Goal: Transaction & Acquisition: Book appointment/travel/reservation

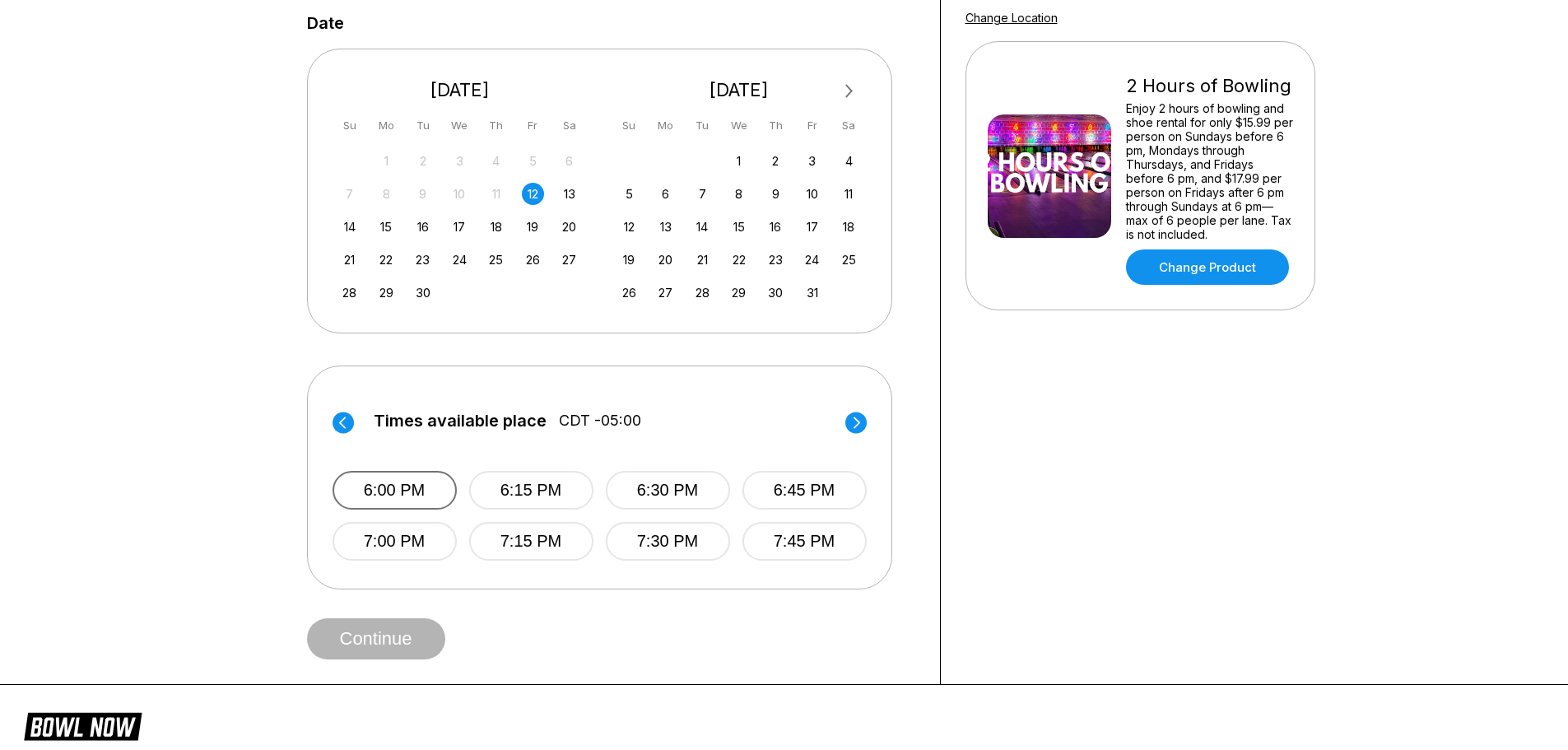
click at [385, 495] on button "6:00 PM" at bounding box center [394, 490] width 124 height 38
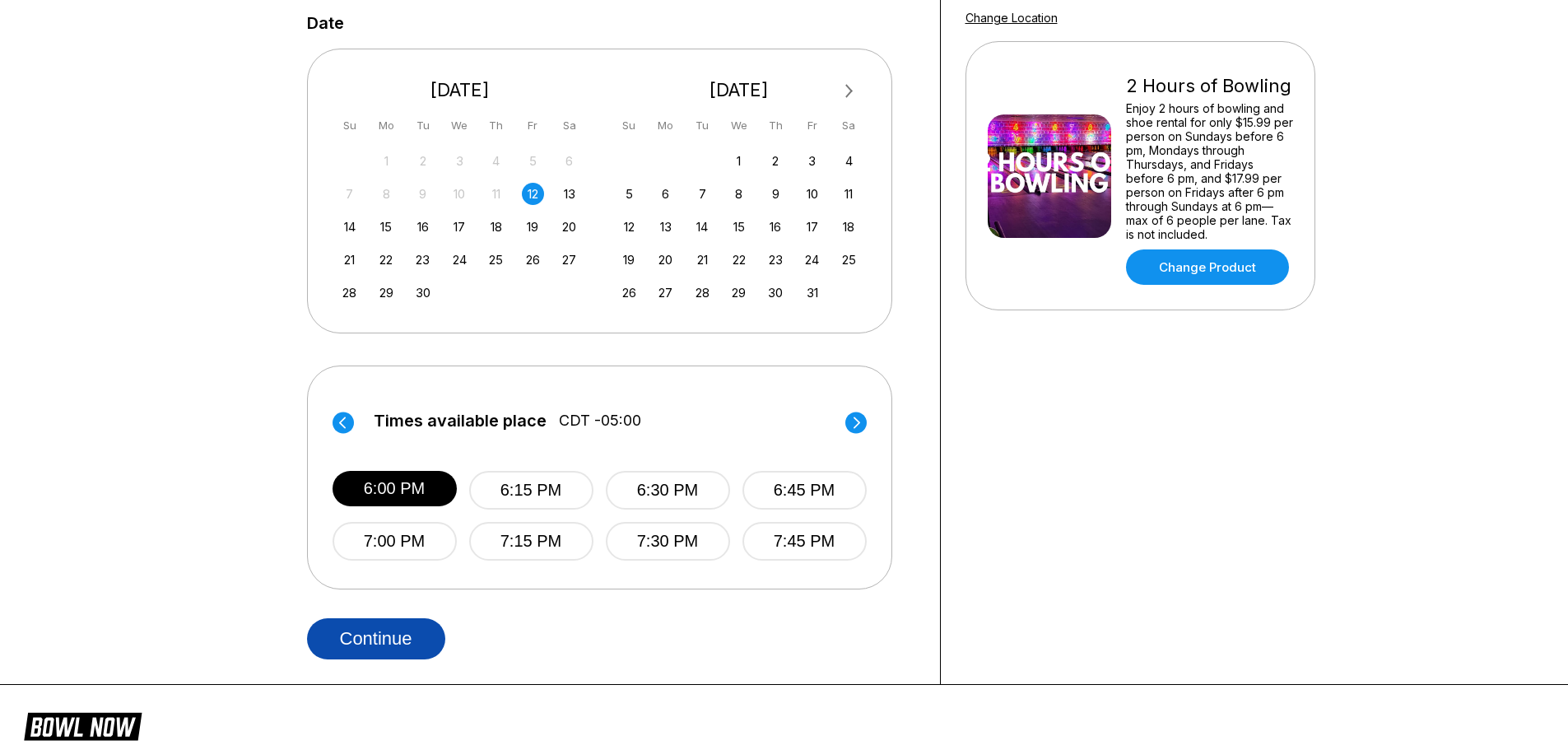
click at [388, 631] on button "Continue" at bounding box center [376, 638] width 139 height 41
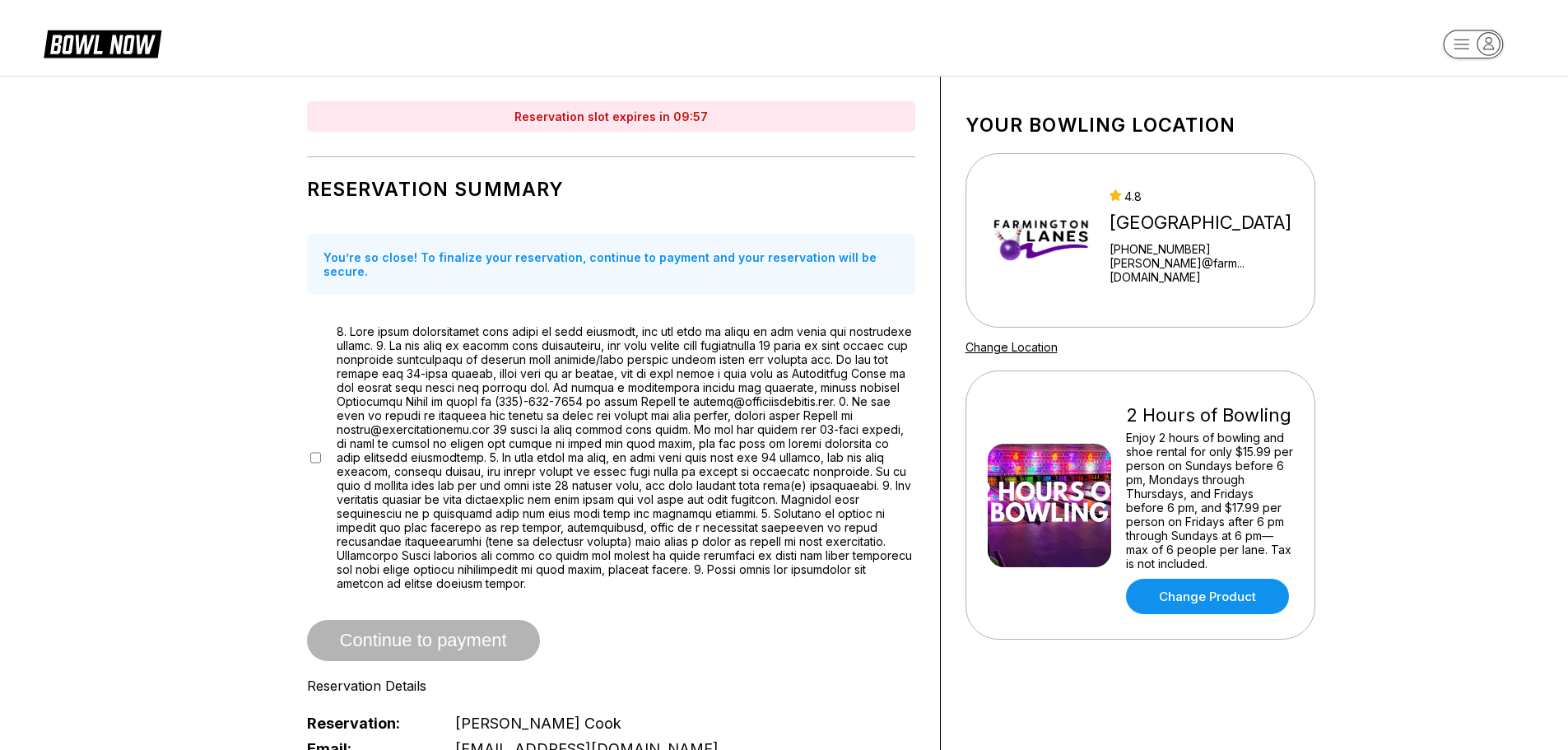
scroll to position [83, 0]
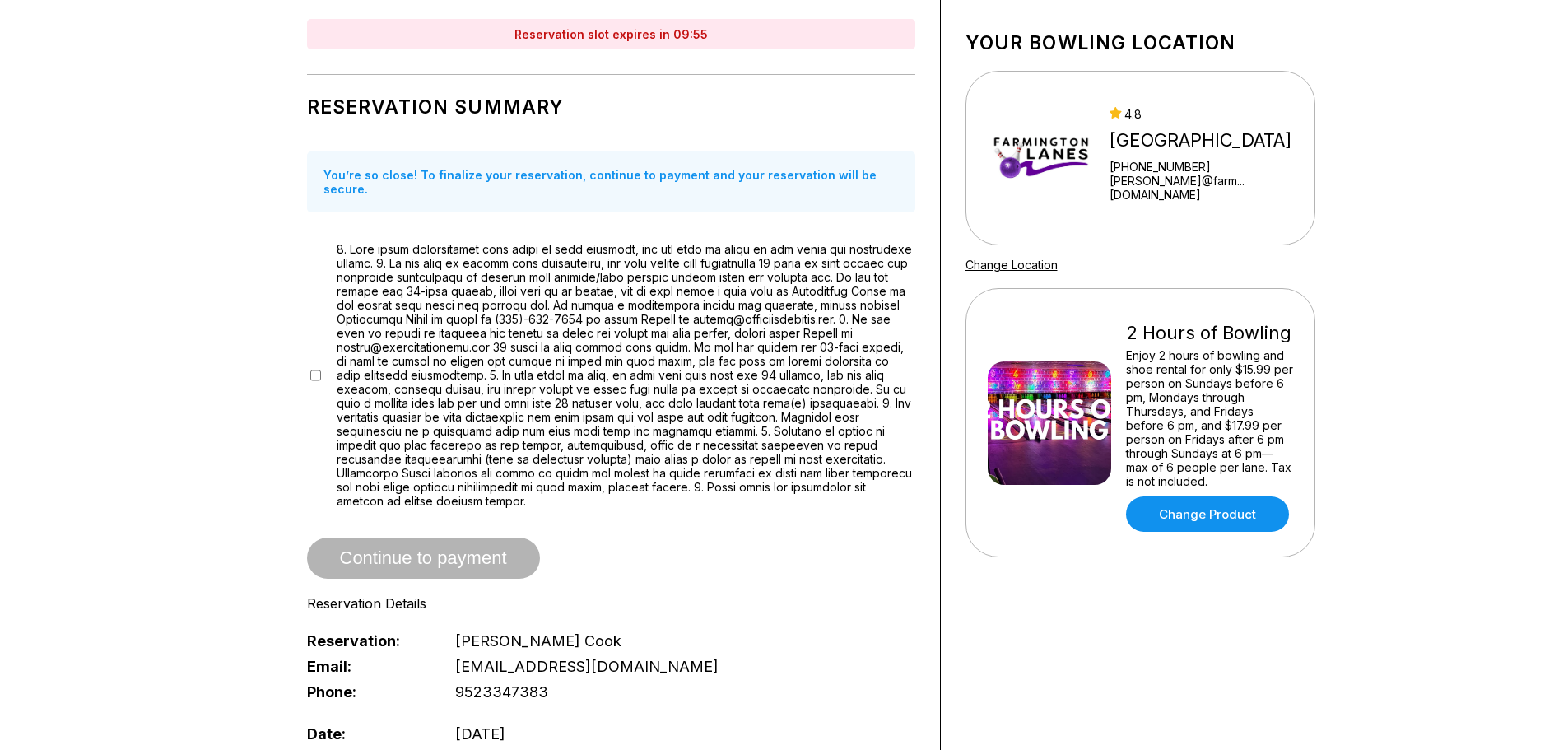
click at [442, 550] on span "Continue to payment" at bounding box center [423, 559] width 233 height 17
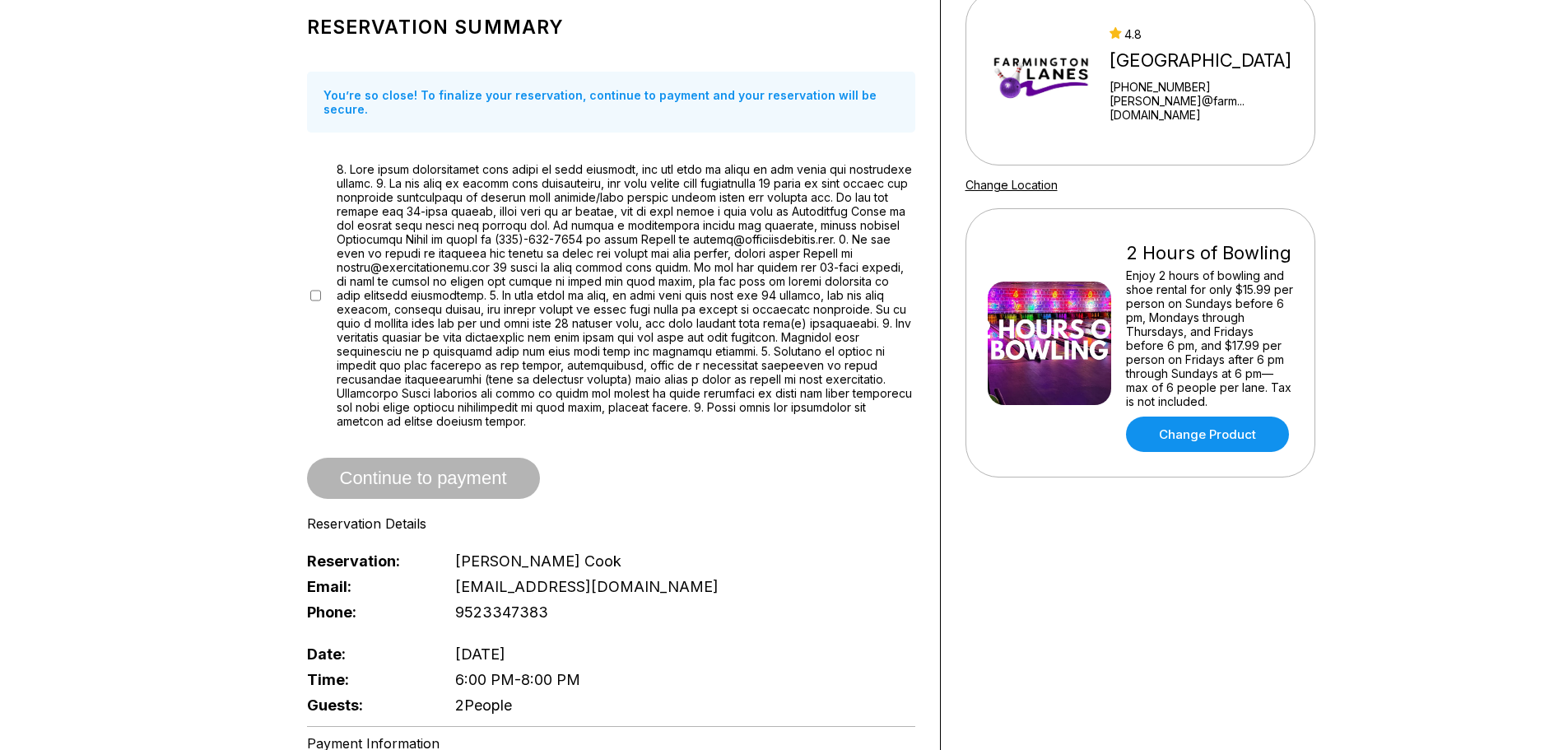
scroll to position [412, 0]
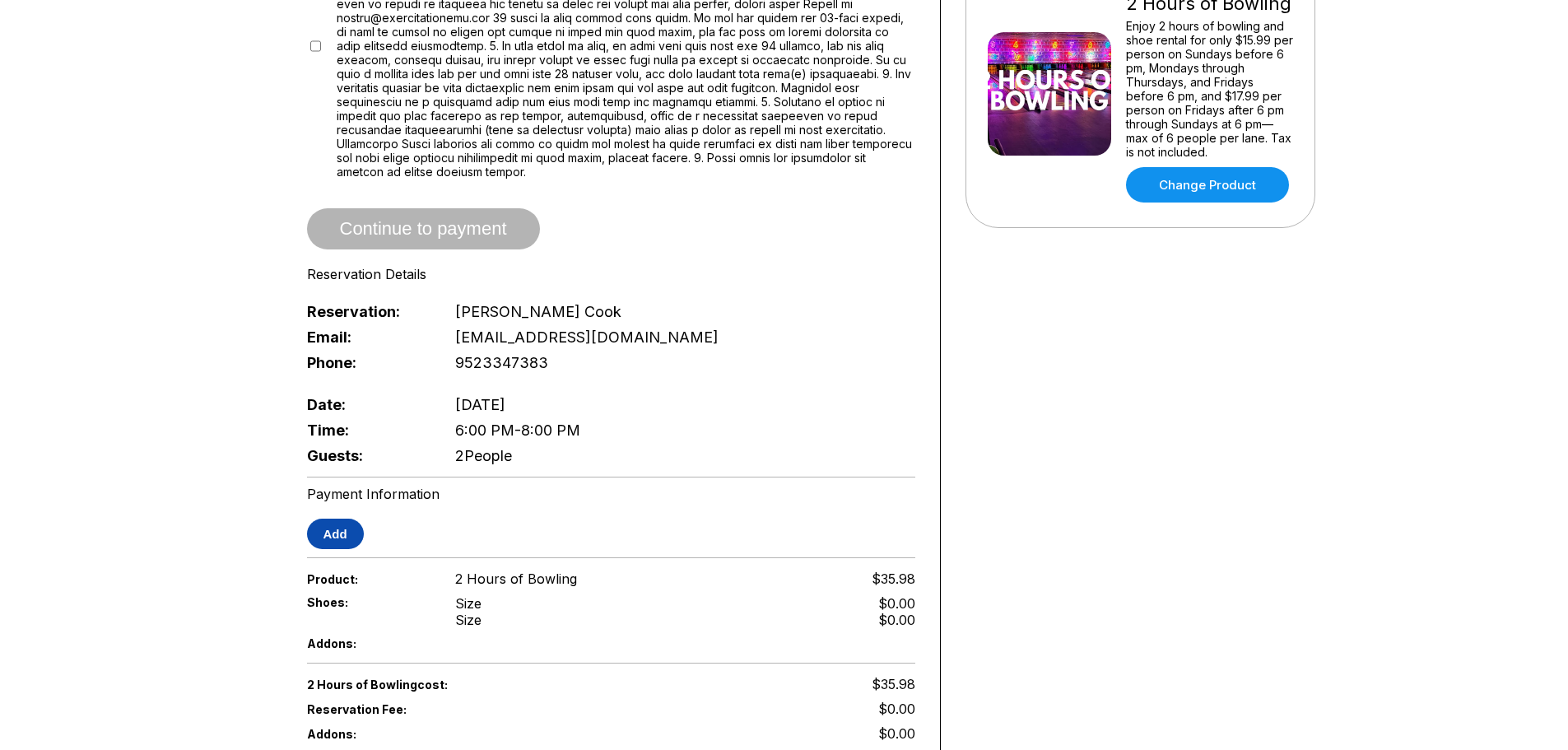
click at [348, 519] on button "Add" at bounding box center [335, 534] width 57 height 30
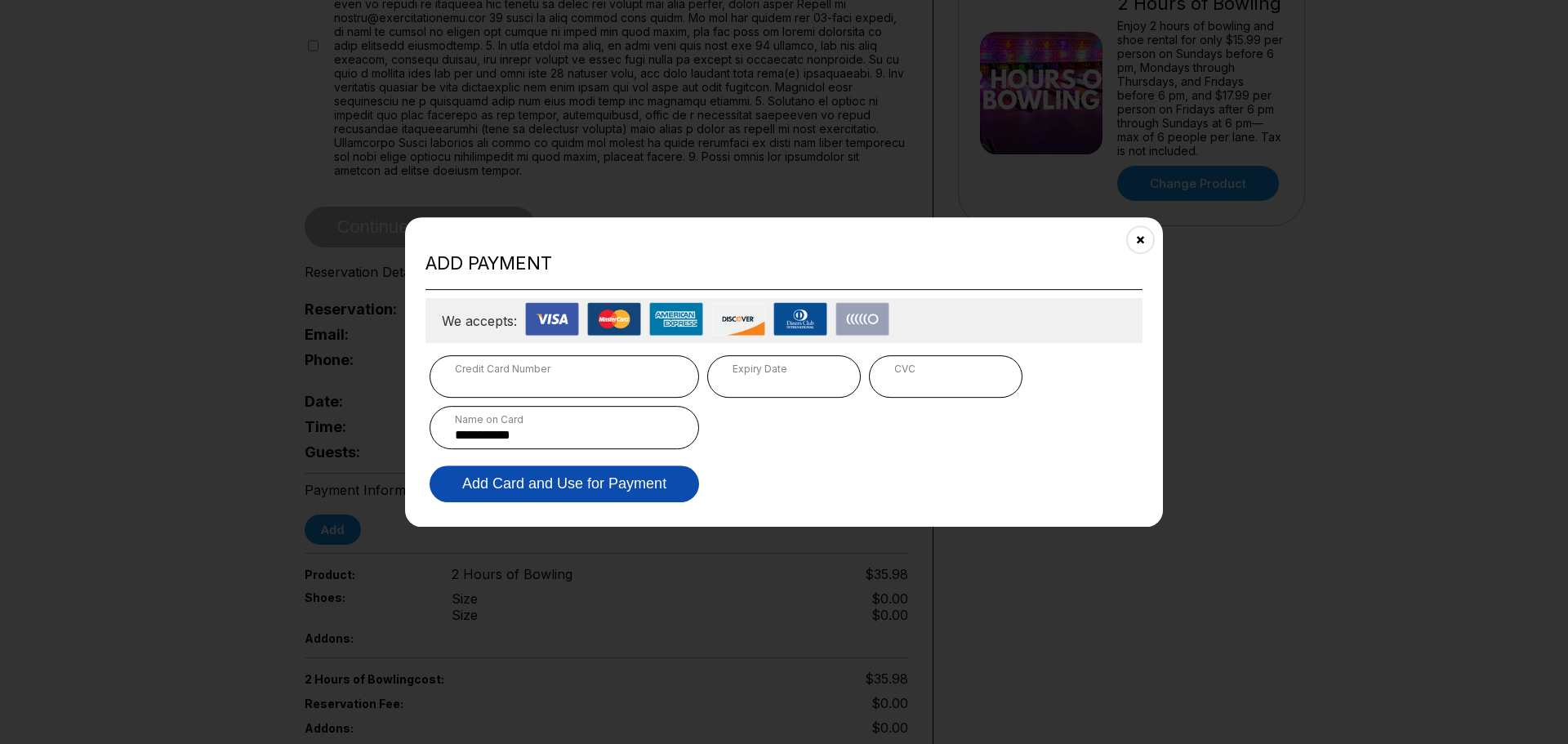
type input "**********"
click at [551, 485] on button "Add Card and Use for Payment" at bounding box center [564, 484] width 269 height 36
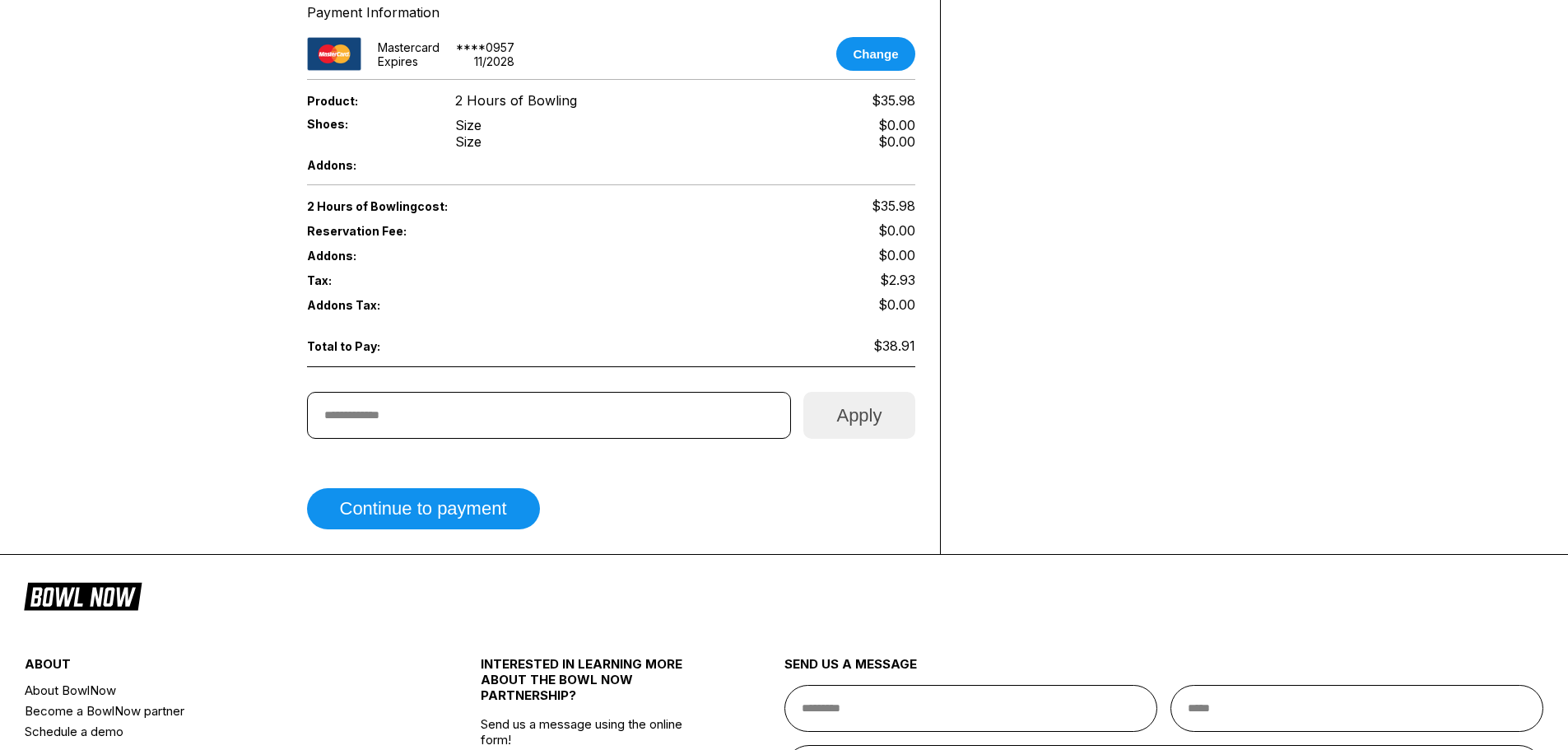
scroll to position [905, 0]
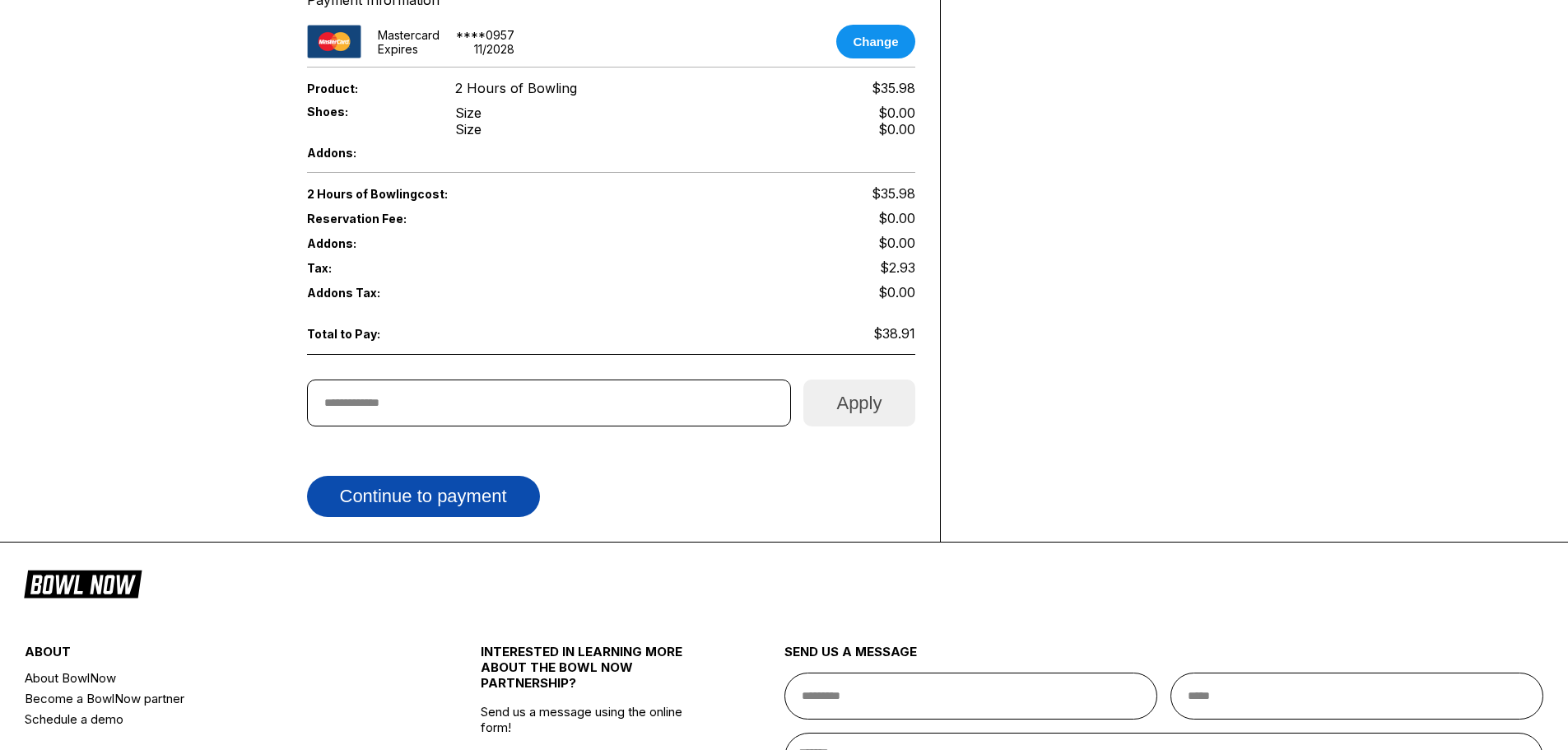
click at [411, 481] on button "Continue to payment" at bounding box center [423, 495] width 233 height 41
